Goal: Information Seeking & Learning: Learn about a topic

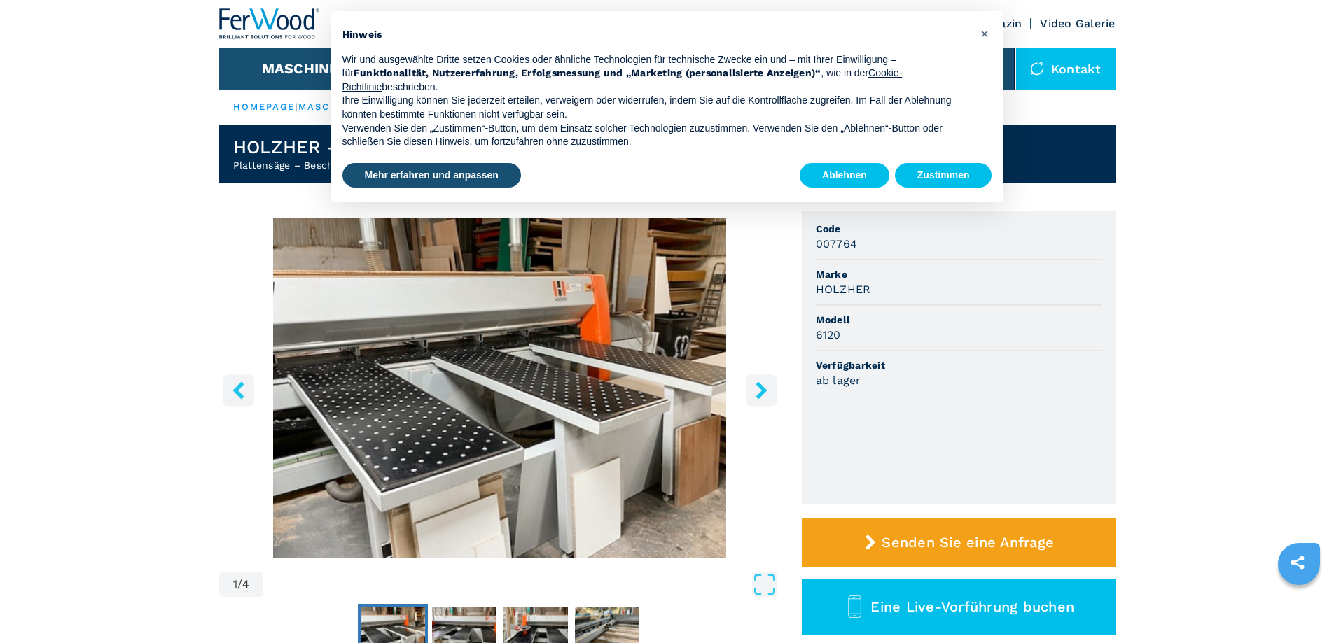
click at [952, 167] on button "Zustimmen" at bounding box center [943, 175] width 97 height 25
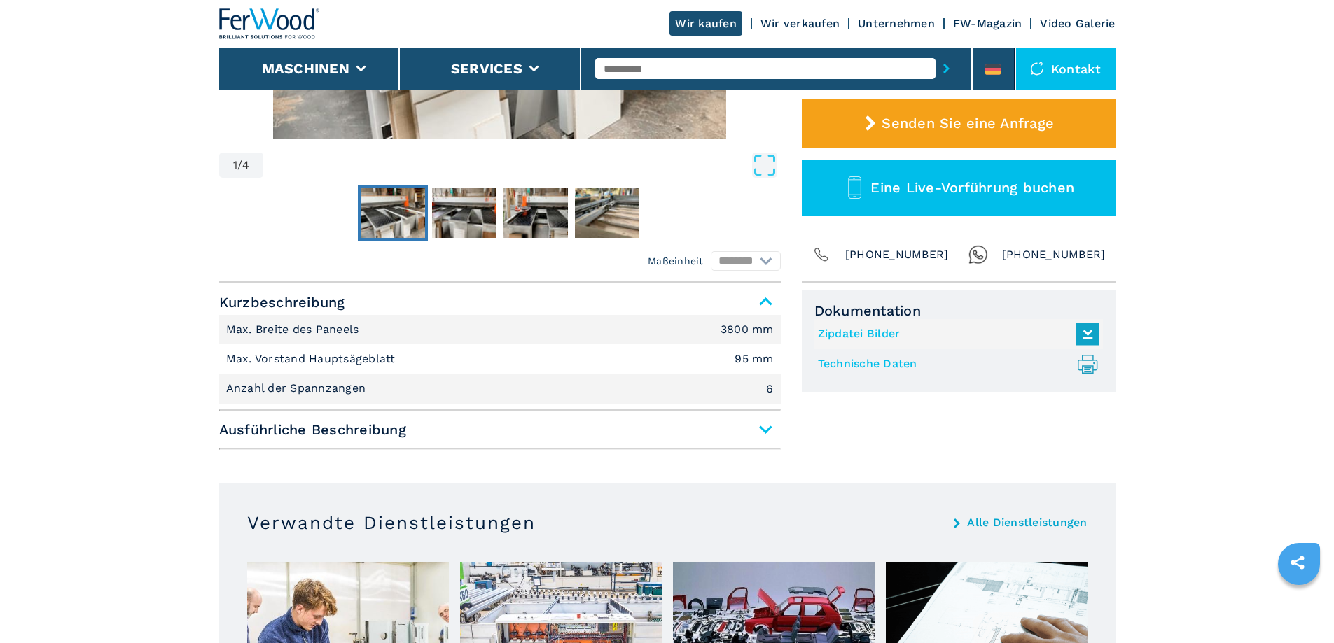
scroll to position [420, 0]
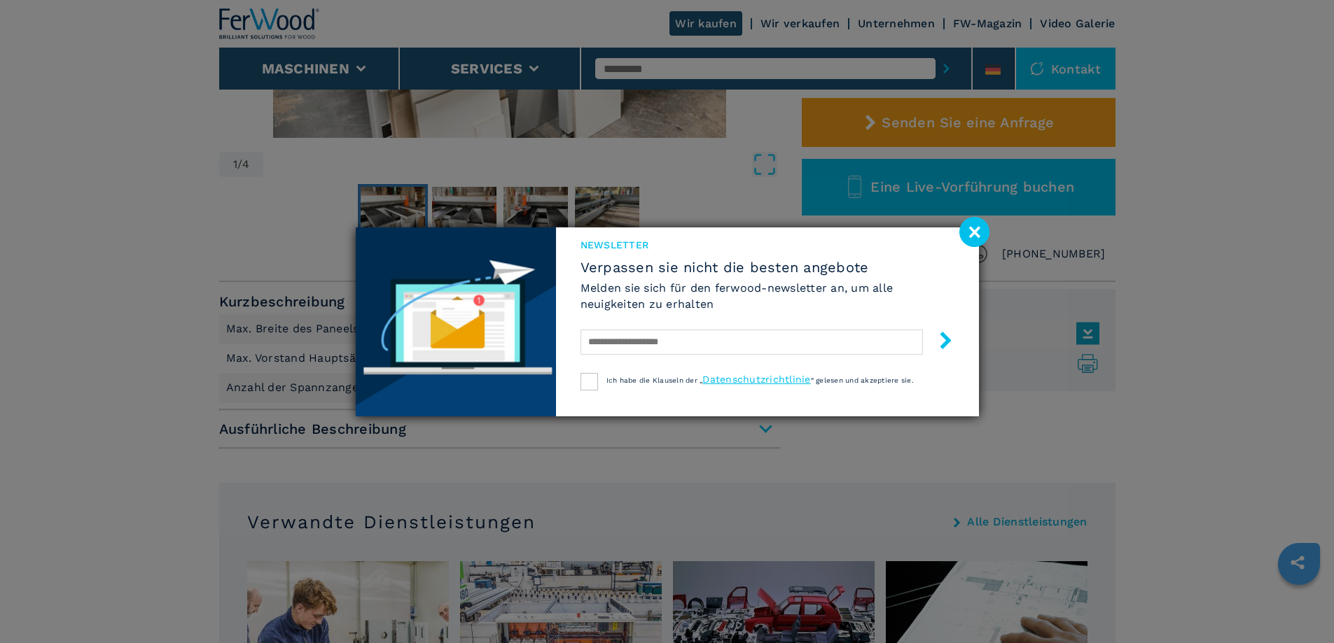
click at [981, 236] on image at bounding box center [974, 232] width 30 height 30
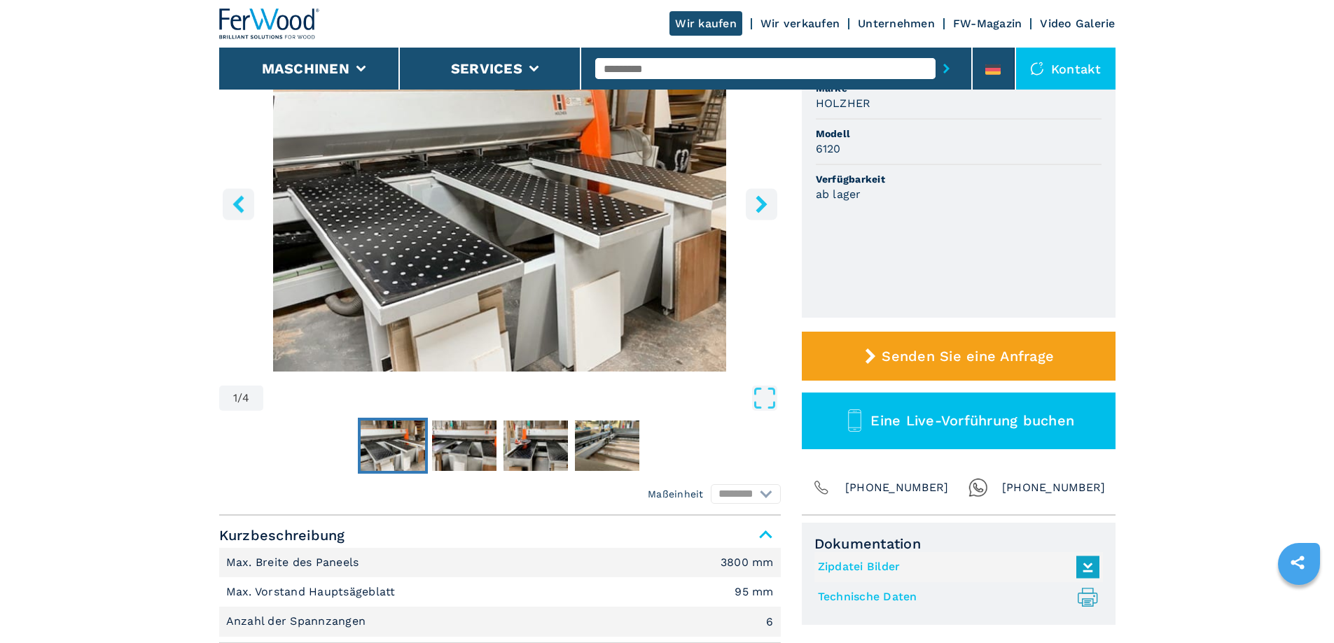
scroll to position [140, 0]
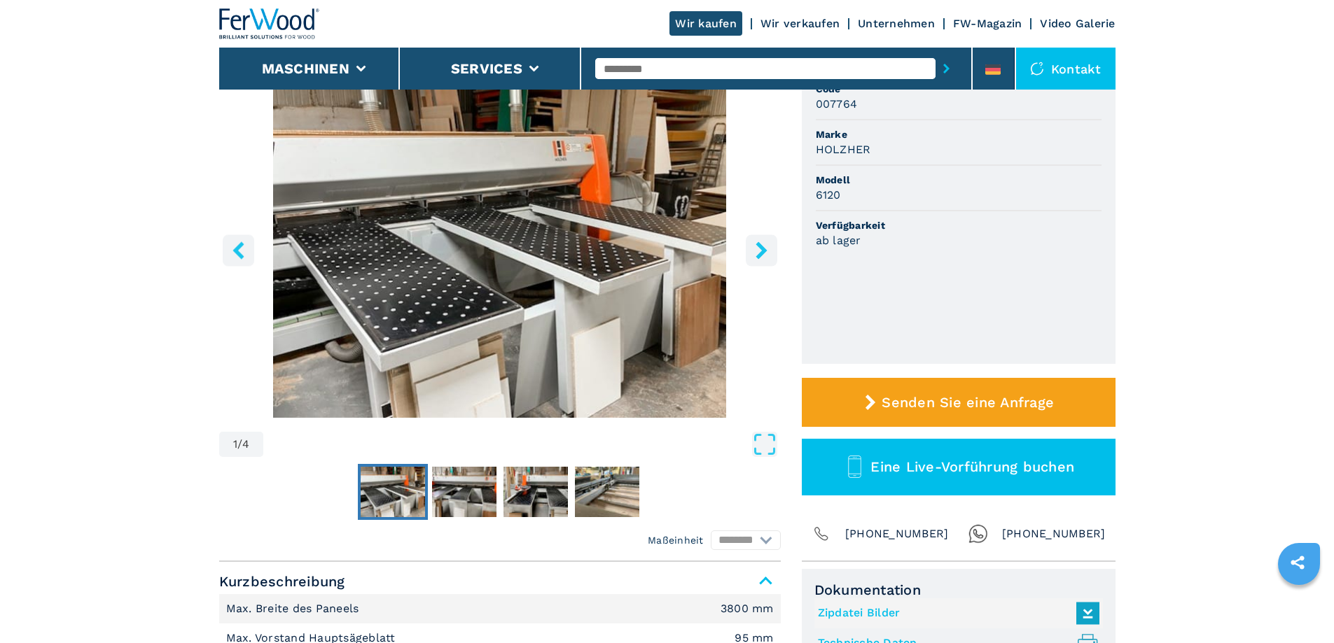
click at [395, 288] on img "Go to Slide 1" at bounding box center [500, 248] width 562 height 340
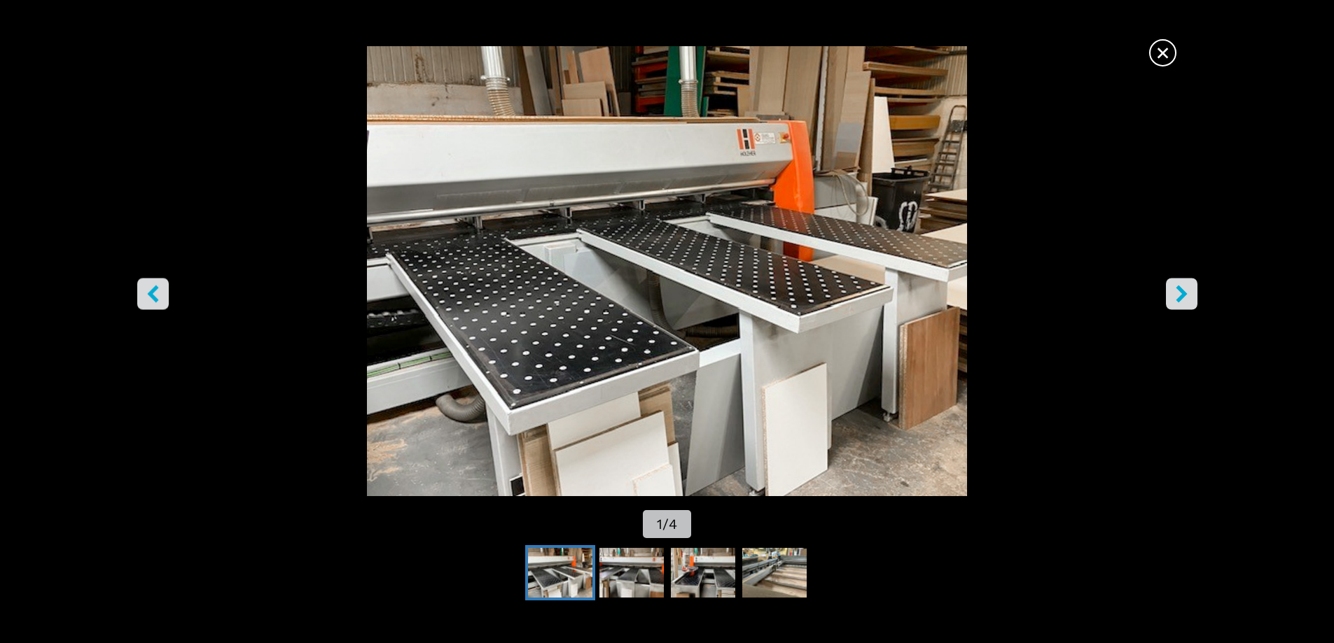
click at [1173, 300] on icon "right-button" at bounding box center [1182, 294] width 18 height 18
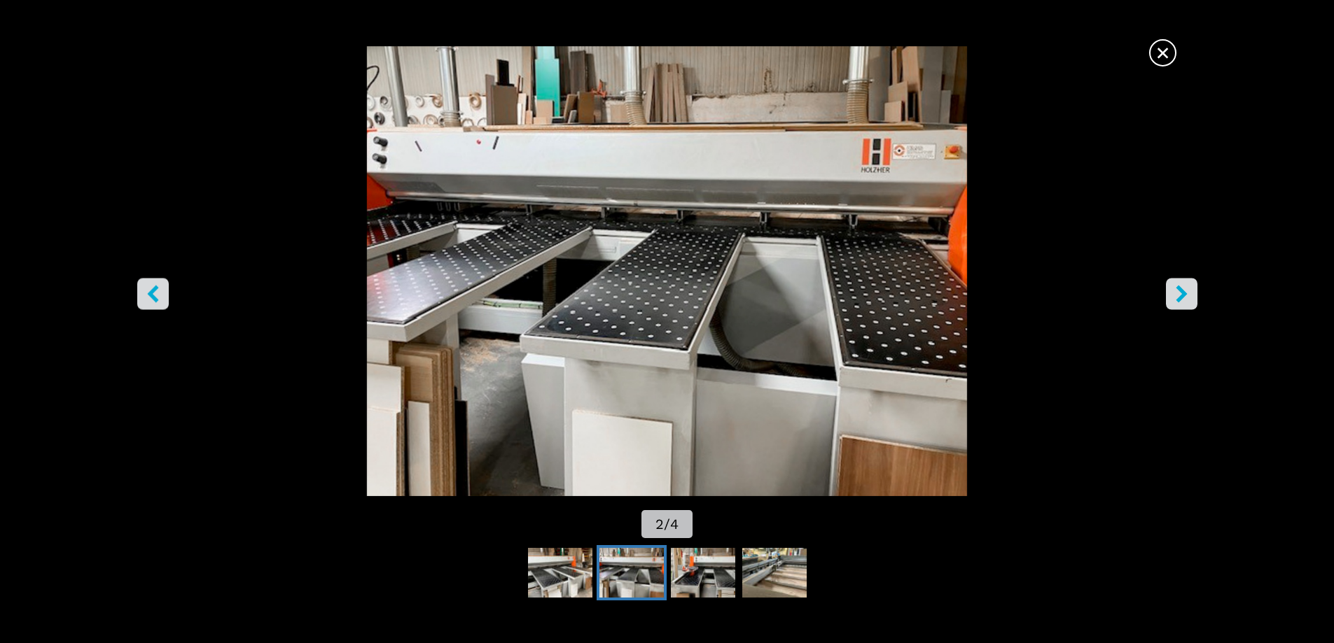
click at [1173, 300] on icon "right-button" at bounding box center [1182, 294] width 18 height 18
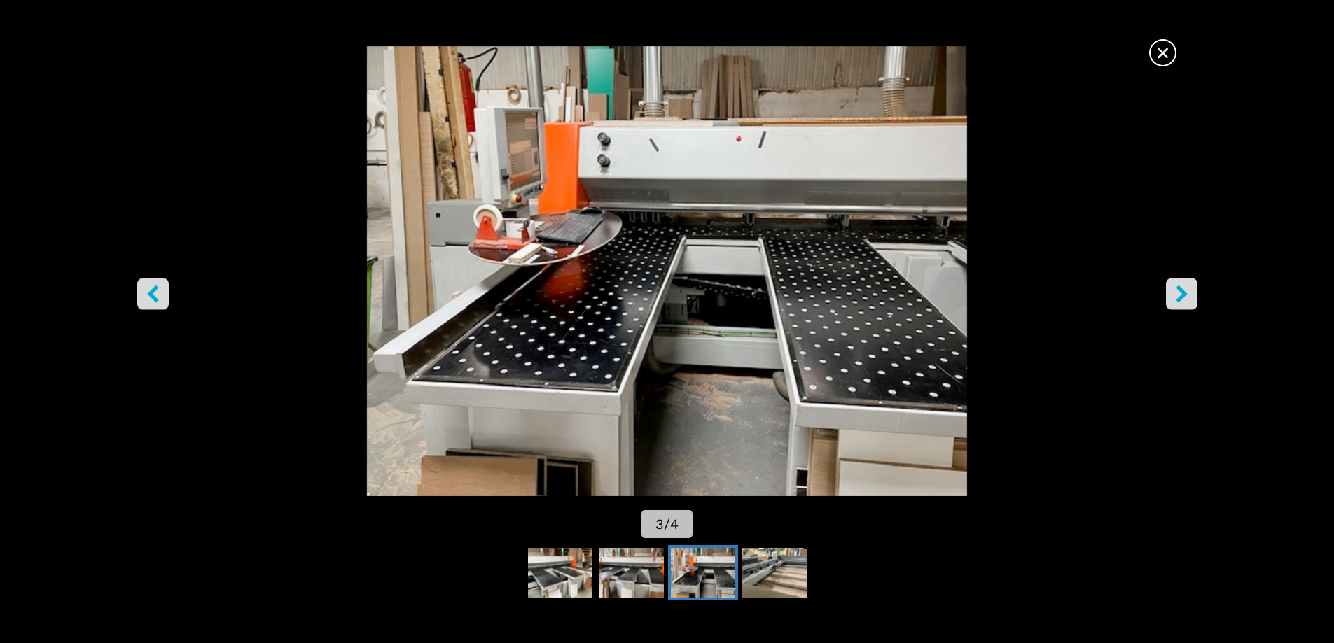
click at [1173, 300] on icon "right-button" at bounding box center [1182, 294] width 18 height 18
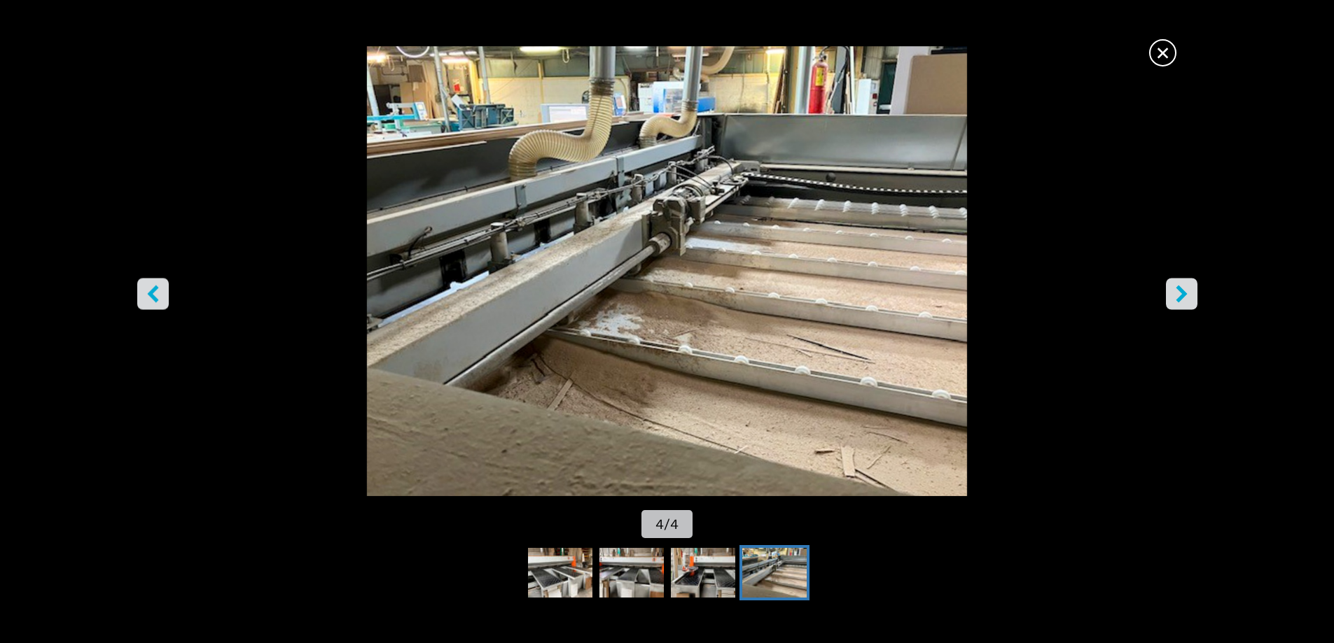
click at [1173, 300] on icon "right-button" at bounding box center [1182, 294] width 18 height 18
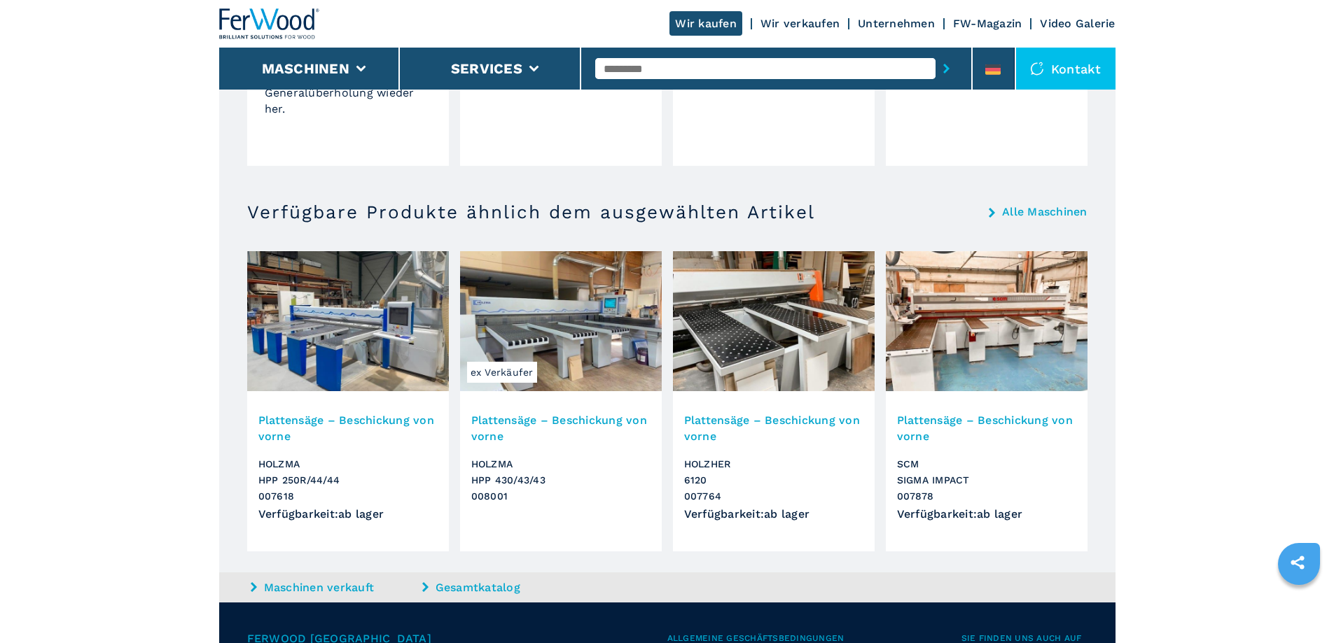
scroll to position [1330, 0]
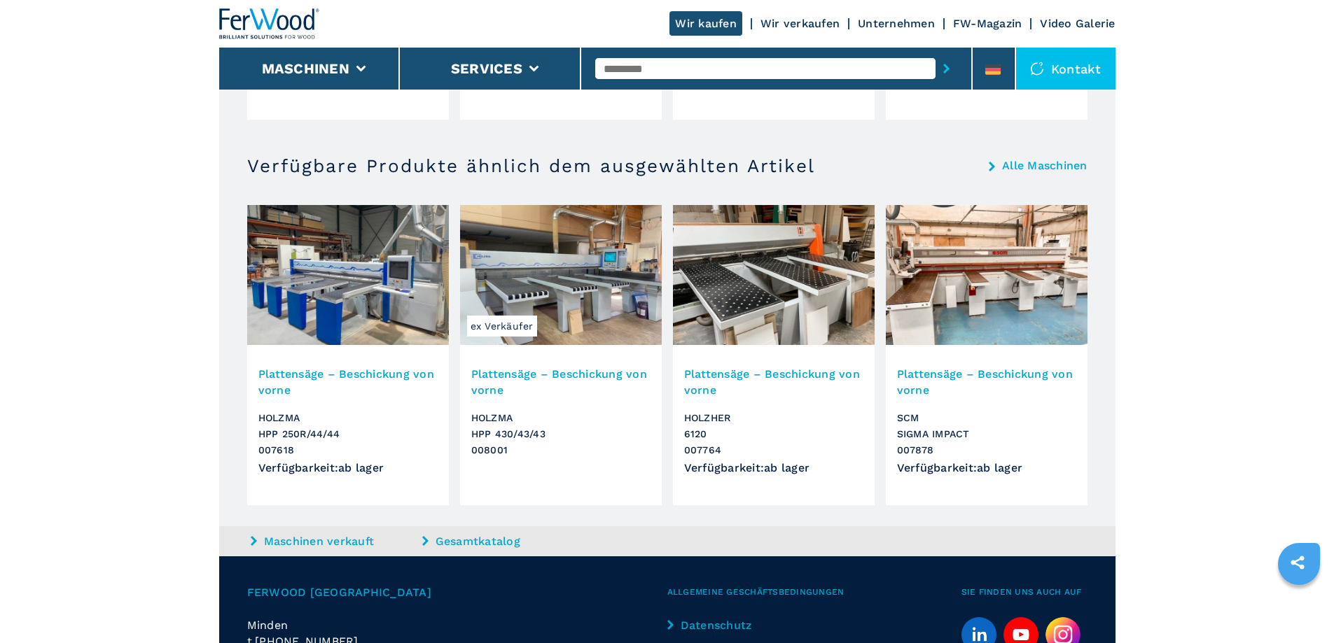
click at [357, 314] on img at bounding box center [348, 275] width 202 height 140
click at [339, 324] on img at bounding box center [348, 275] width 202 height 140
click at [516, 543] on link "Gesamtkatalog" at bounding box center [506, 542] width 168 height 16
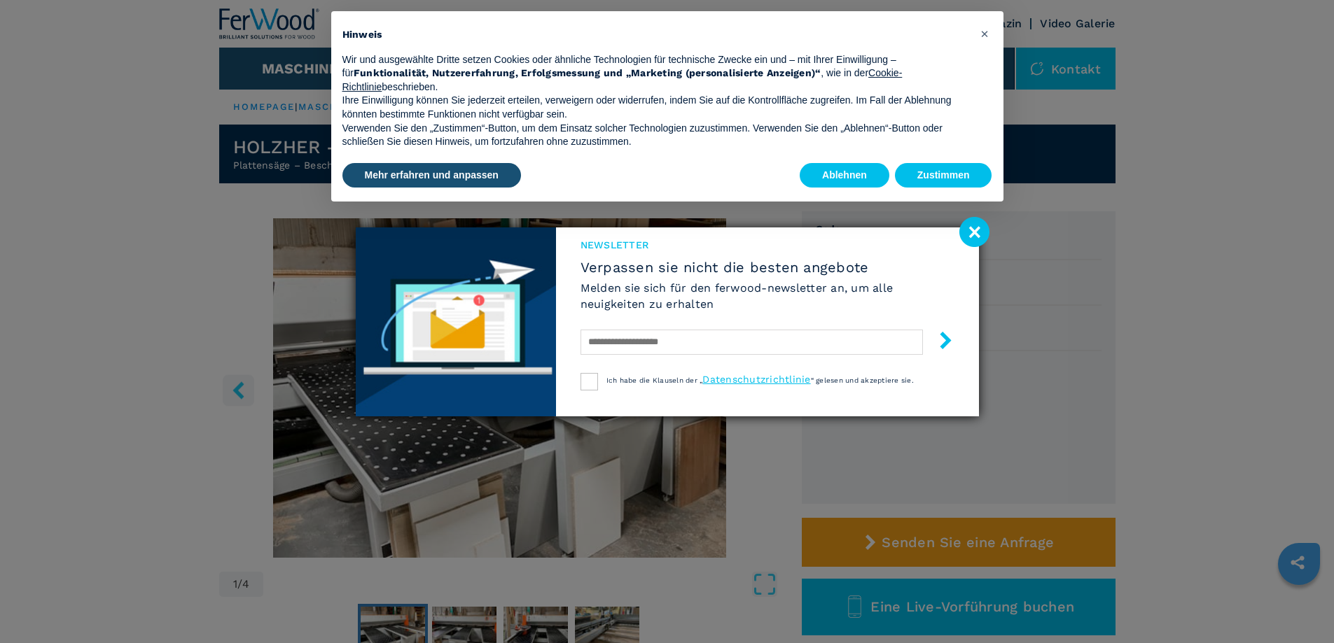
click at [977, 238] on image at bounding box center [974, 232] width 30 height 30
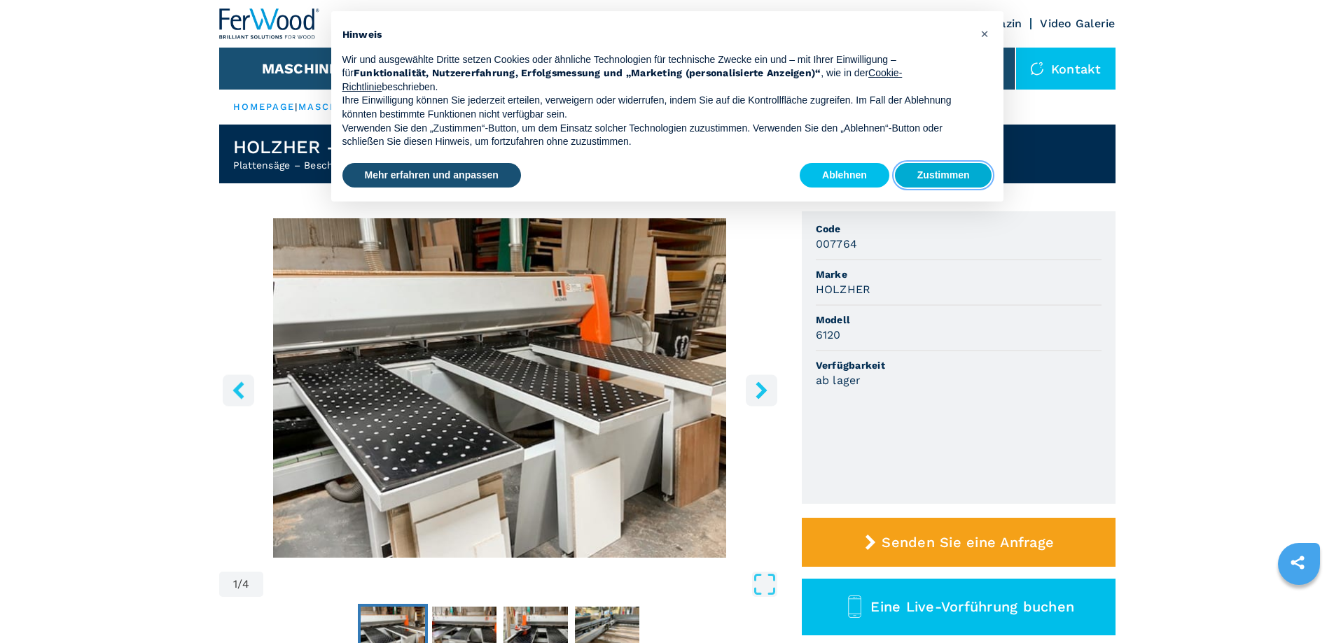
click at [951, 185] on button "Zustimmen" at bounding box center [943, 175] width 97 height 25
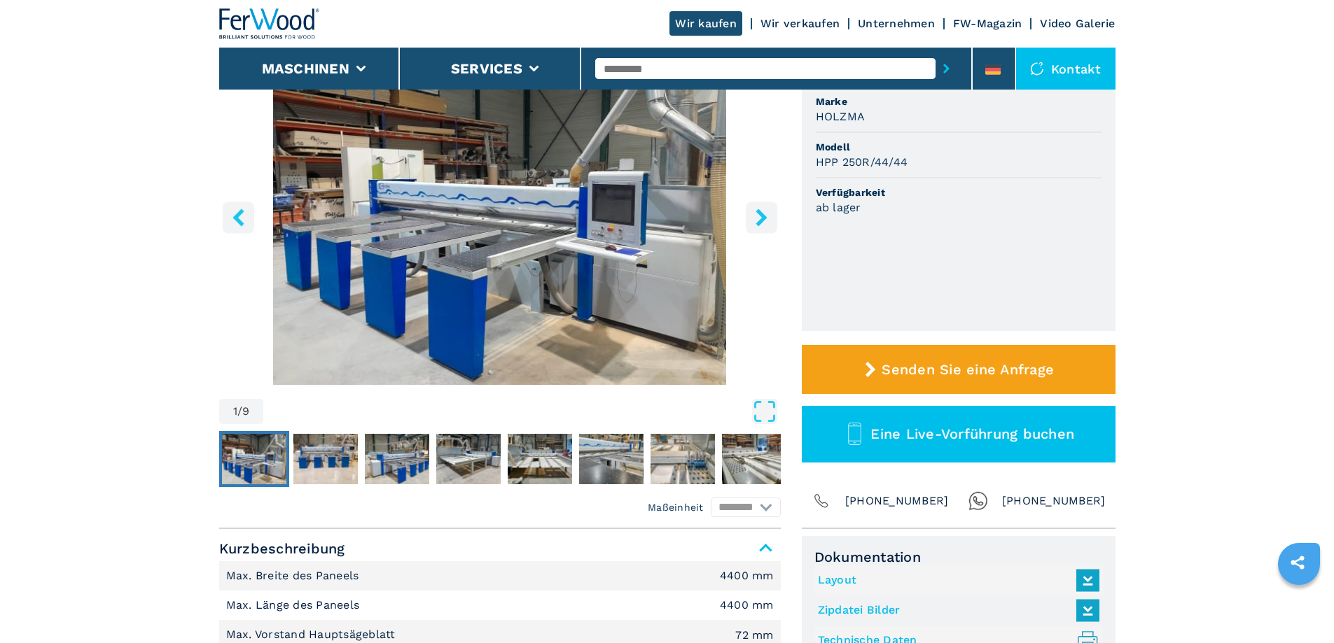
scroll to position [280, 0]
